Goal: Task Accomplishment & Management: Manage account settings

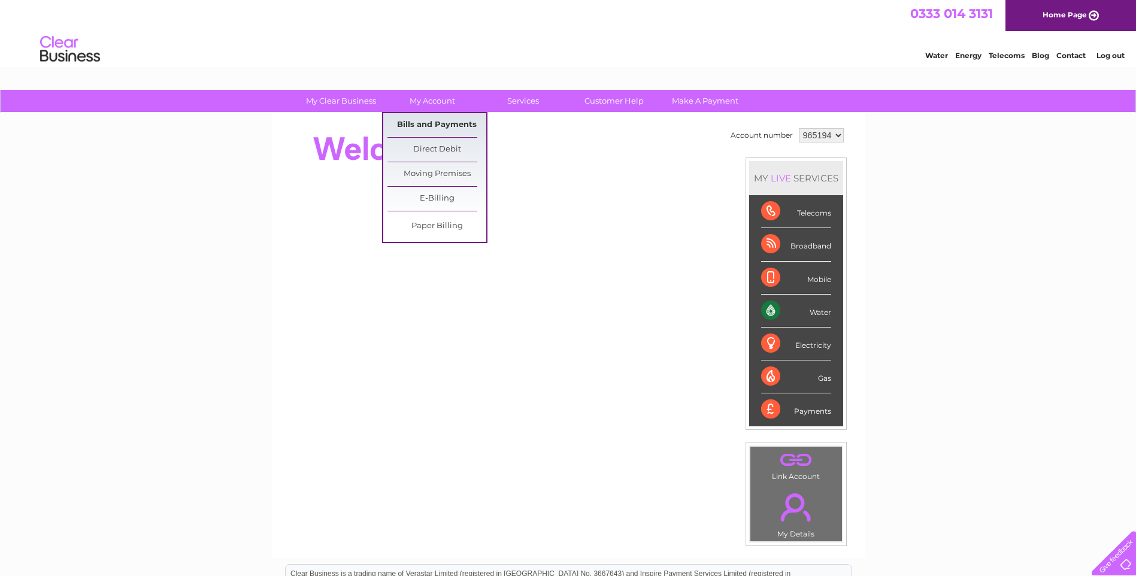
click at [461, 126] on link "Bills and Payments" at bounding box center [436, 125] width 99 height 24
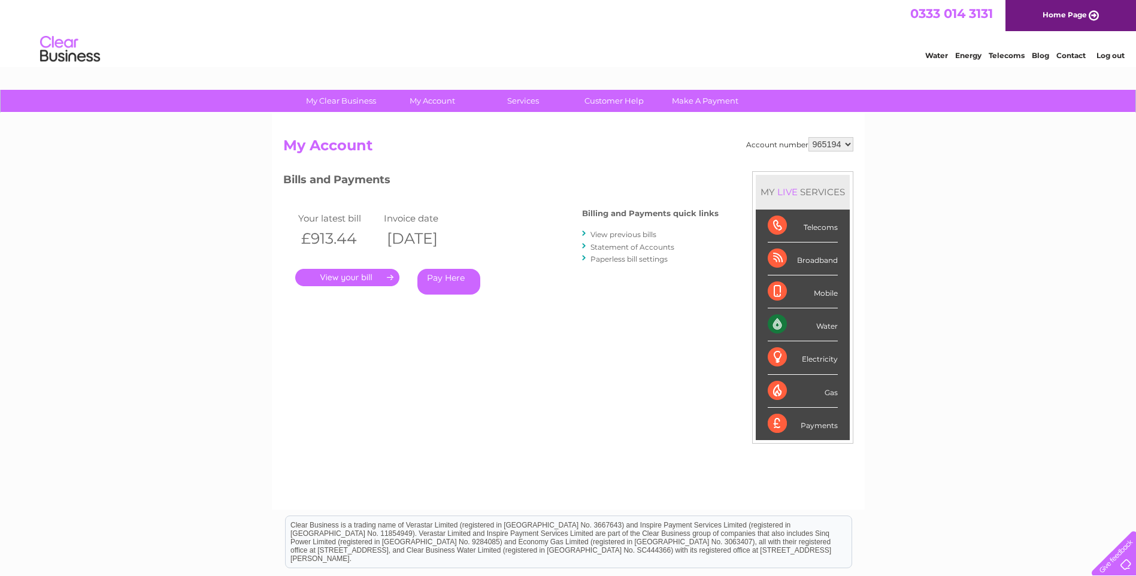
click at [377, 277] on link "." at bounding box center [347, 277] width 104 height 17
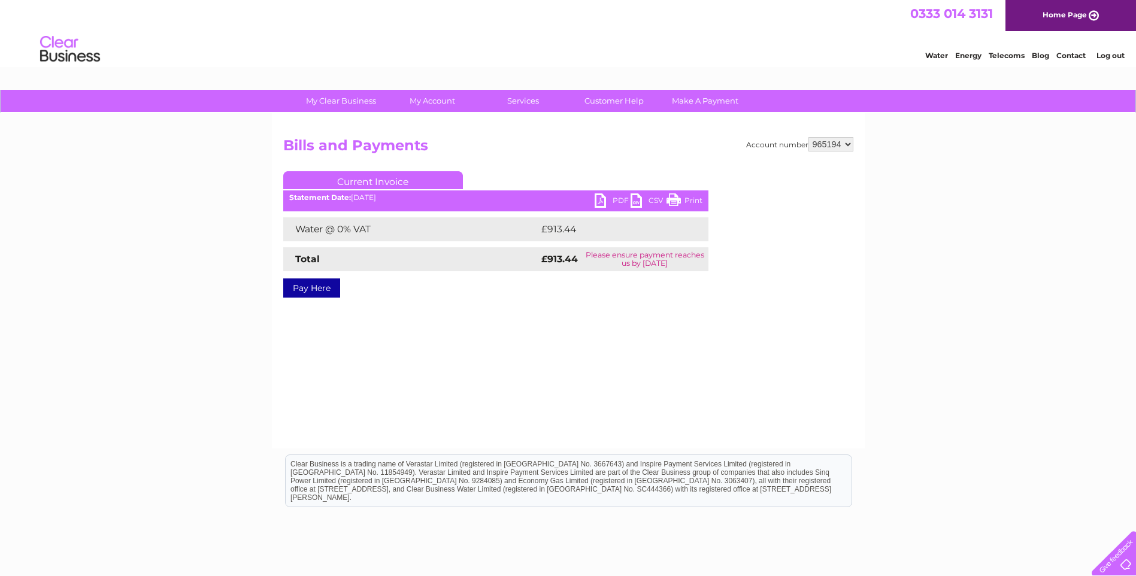
click at [612, 201] on link "PDF" at bounding box center [612, 201] width 36 height 17
